Goal: Download file/media

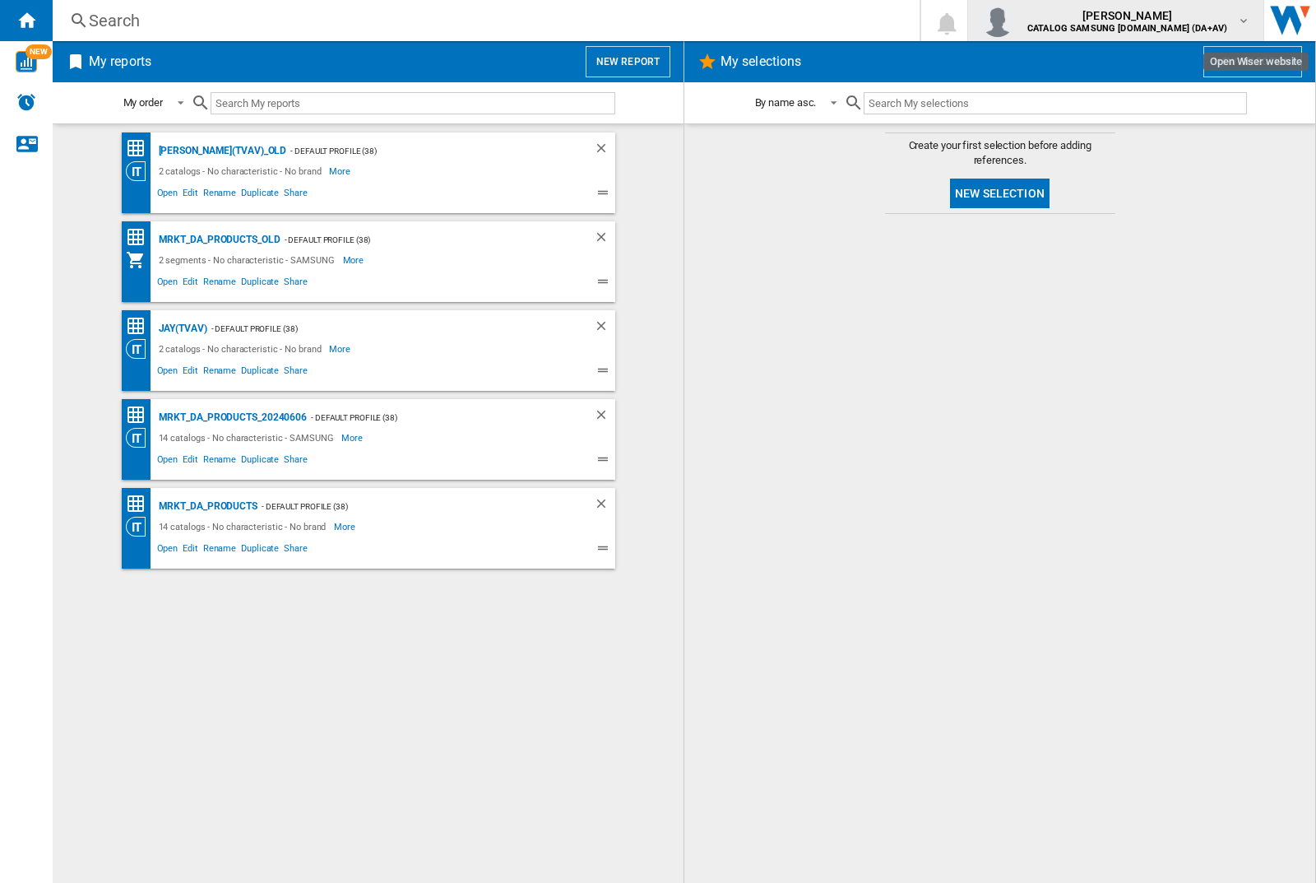
click at [1014, 21] on img "button" at bounding box center [997, 20] width 33 height 33
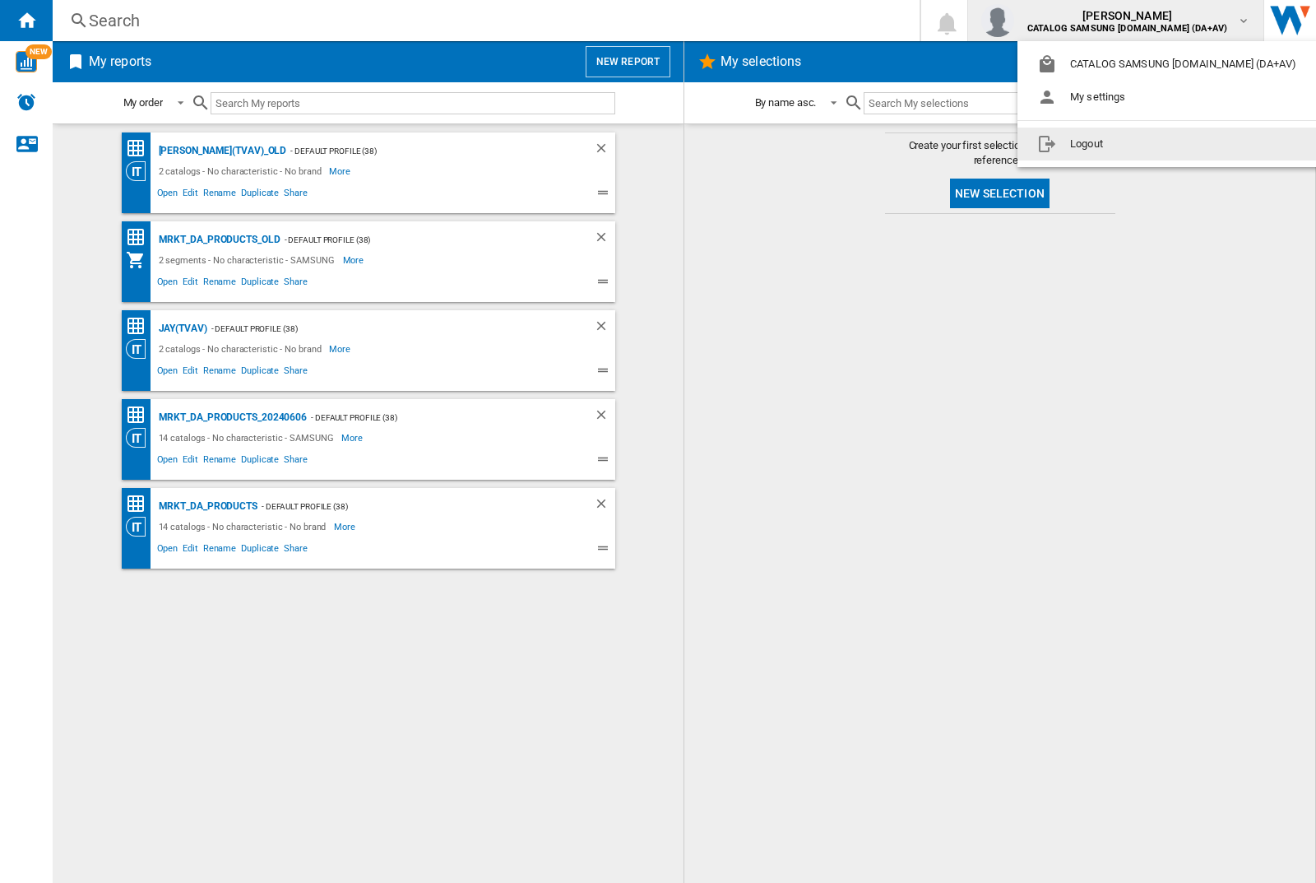
click at [1144, 144] on button "Logout" at bounding box center [1170, 144] width 305 height 33
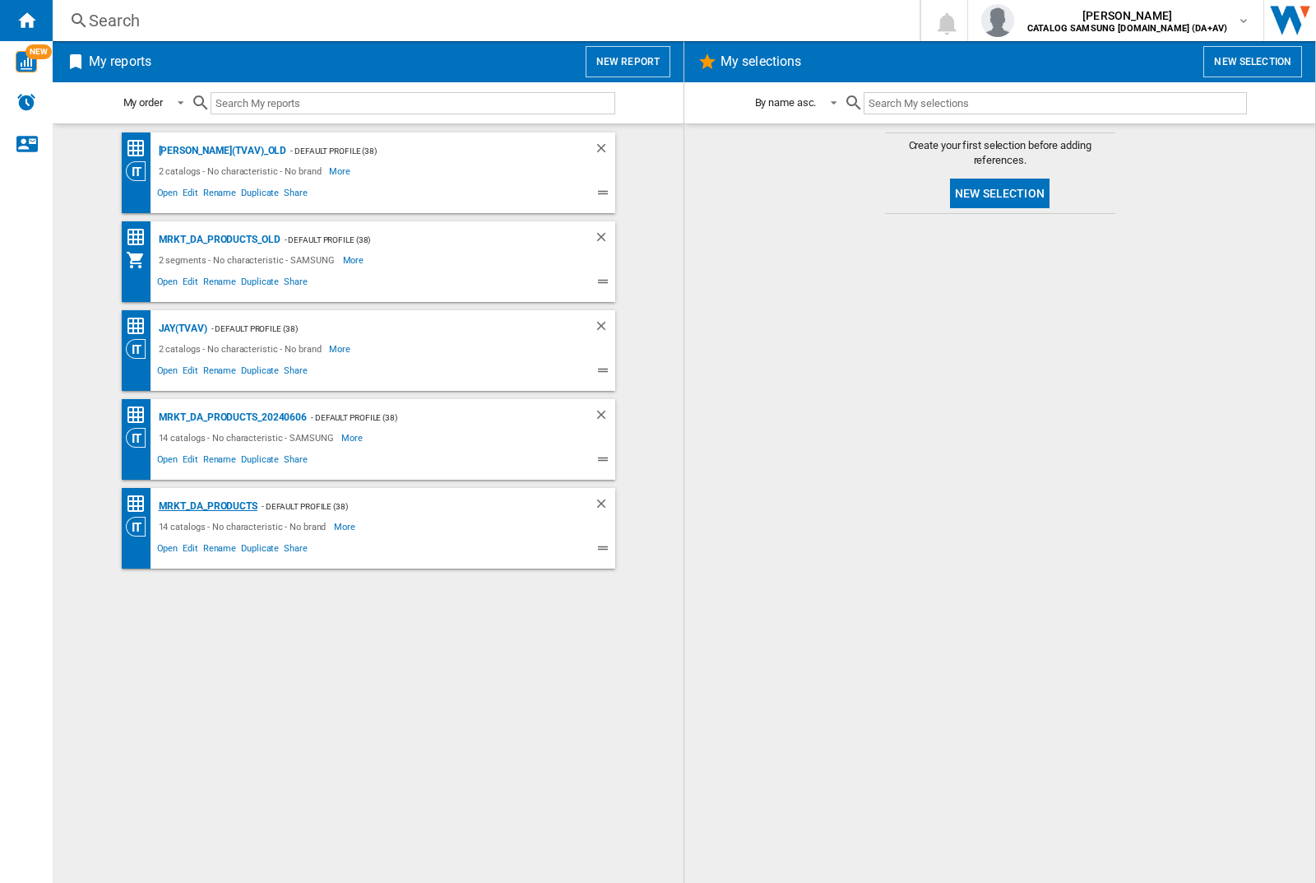
click at [207, 506] on div "MRKT_DA_PRODUCTS" at bounding box center [206, 506] width 103 height 21
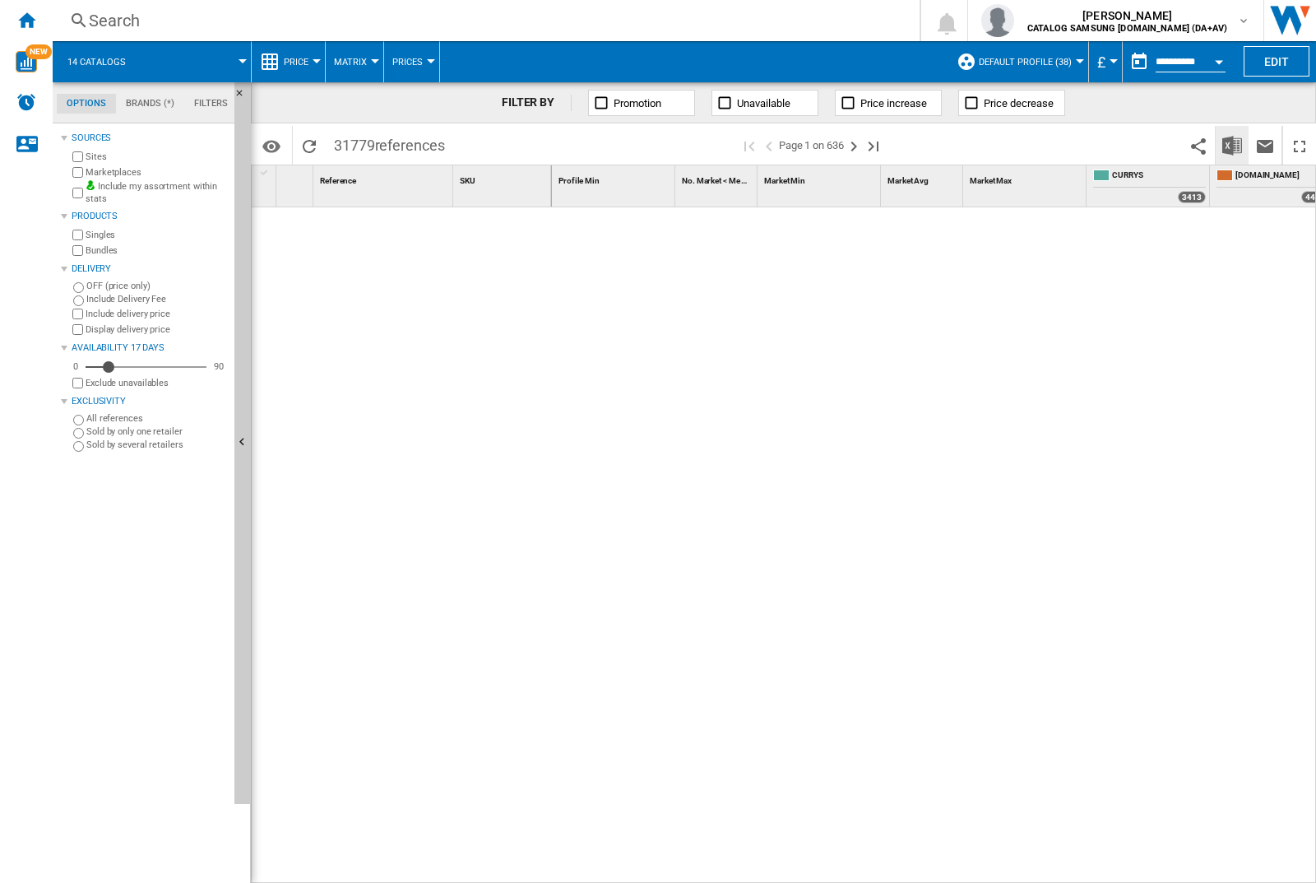
click at [1232, 144] on img "Download in Excel" at bounding box center [1232, 146] width 20 height 20
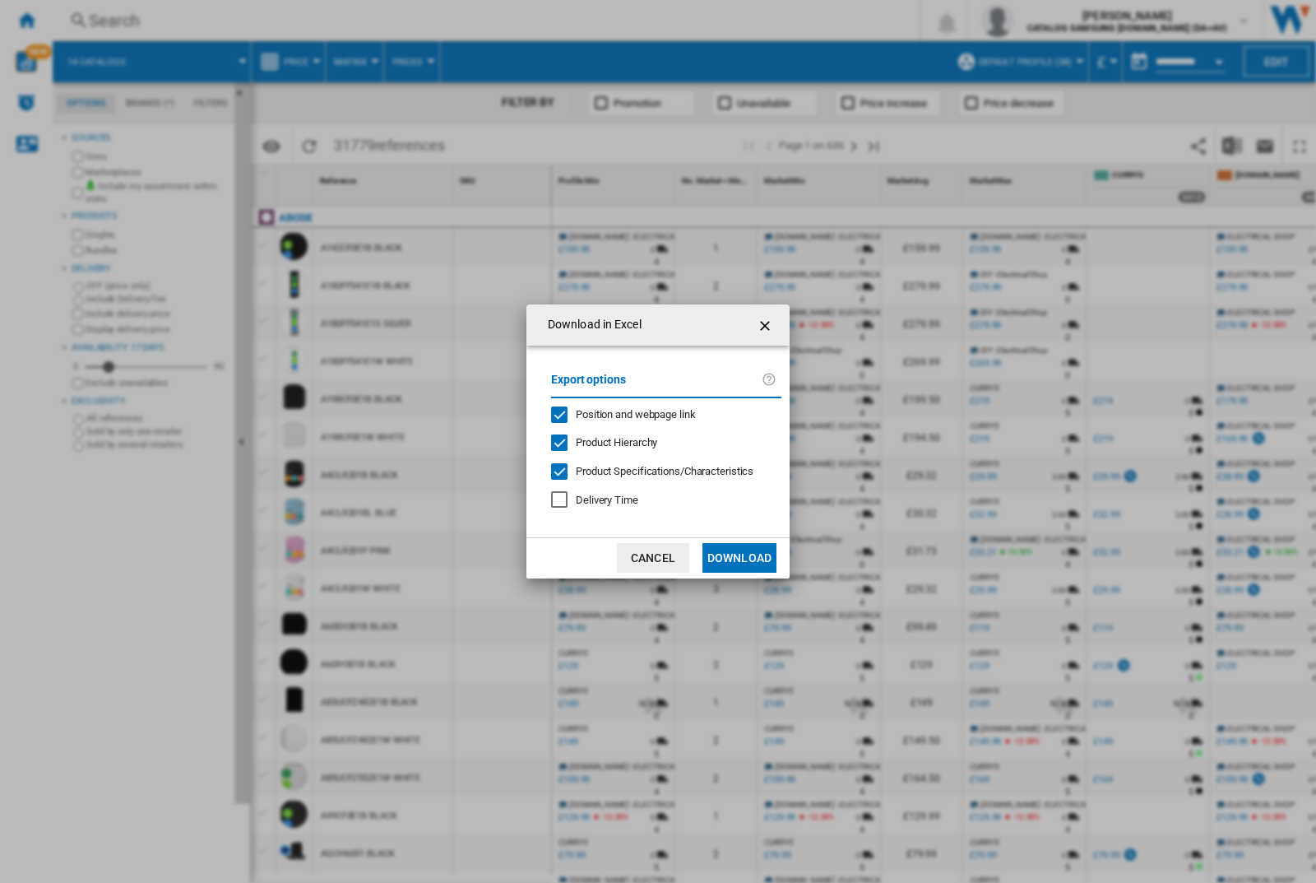
click at [624, 413] on span "Position and webpage link" at bounding box center [636, 414] width 120 height 12
click at [740, 558] on button "Download" at bounding box center [740, 558] width 74 height 30
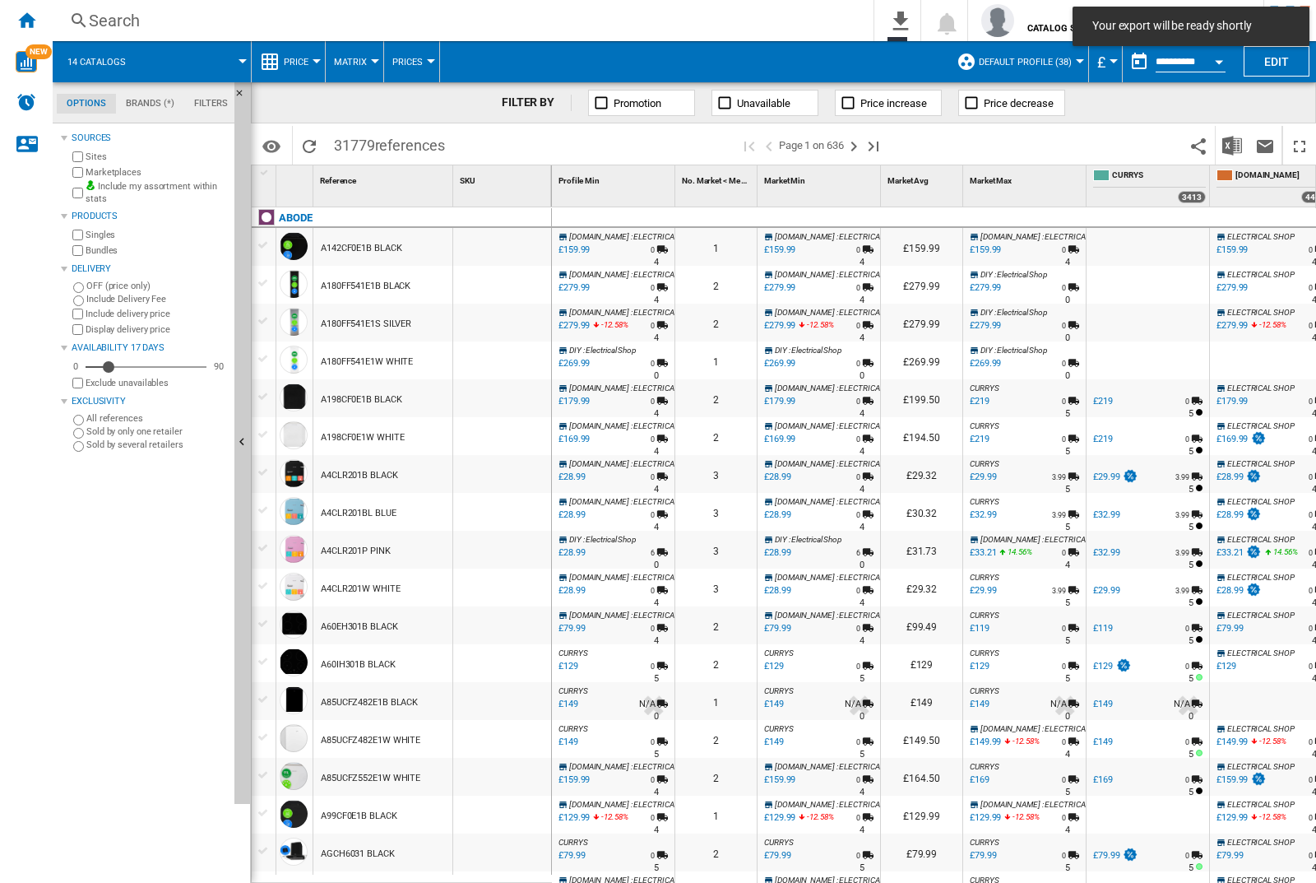
click at [508, 244] on div at bounding box center [502, 247] width 98 height 38
